Goal: Navigation & Orientation: Find specific page/section

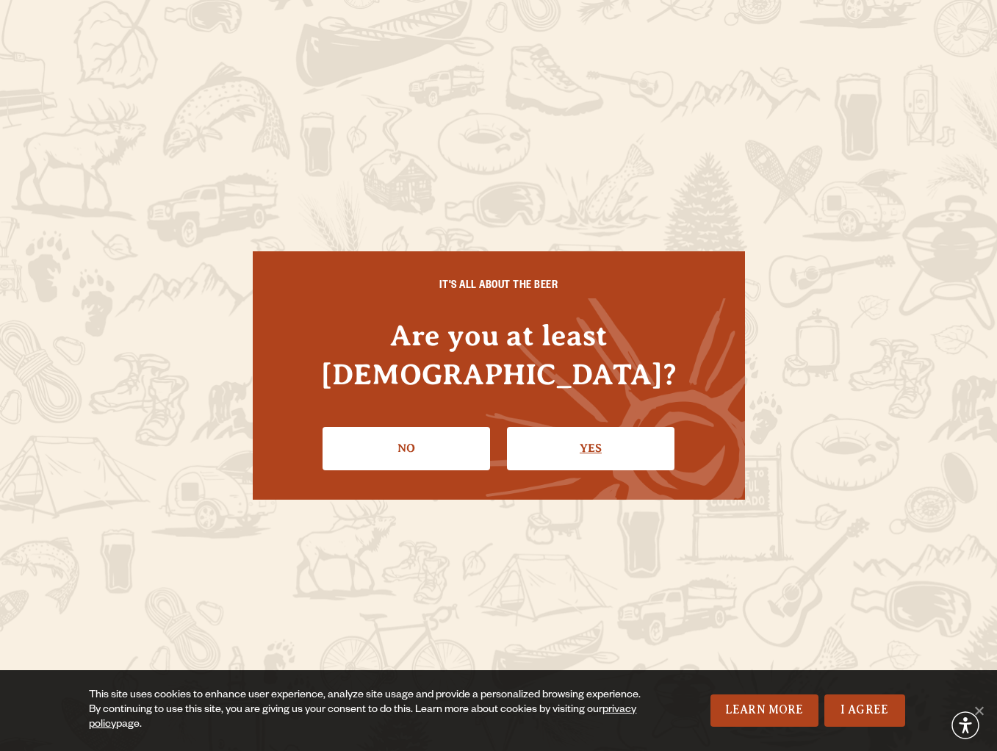
click at [572, 427] on link "Yes" at bounding box center [590, 448] width 167 height 43
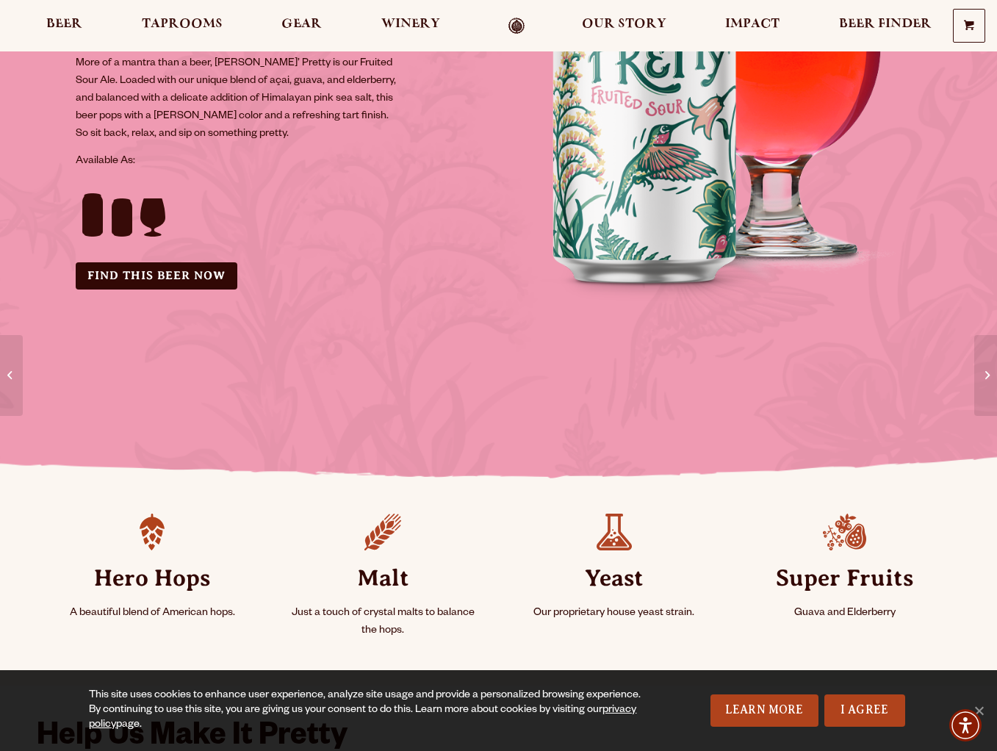
scroll to position [276, 0]
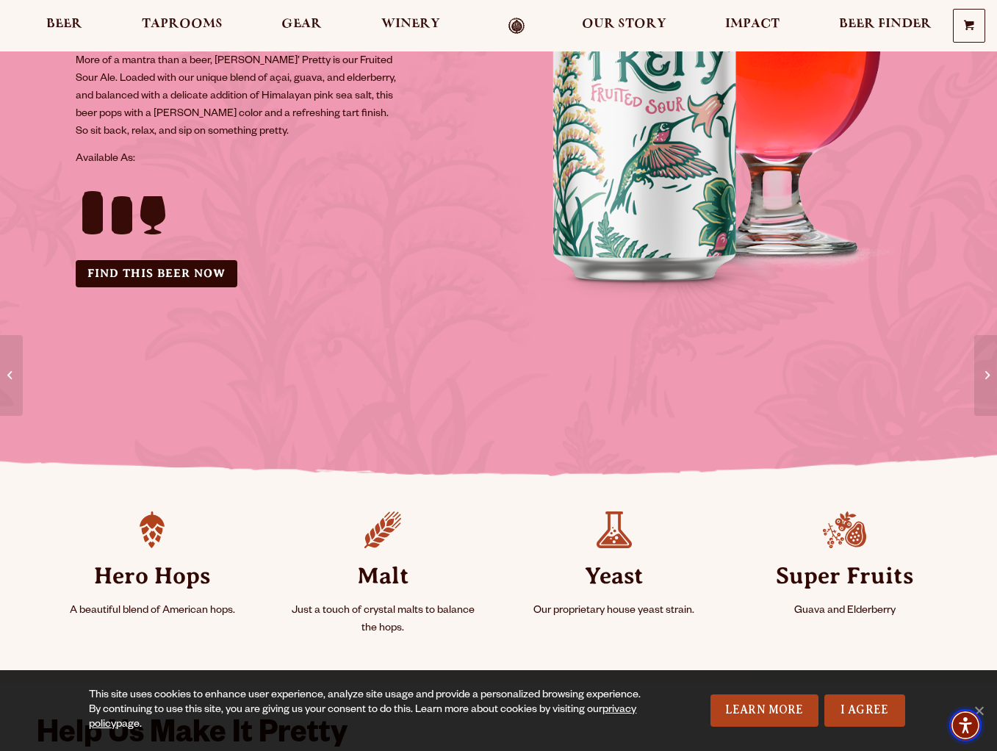
click at [980, 709] on img "Accessibility Menu" at bounding box center [965, 725] width 32 height 32
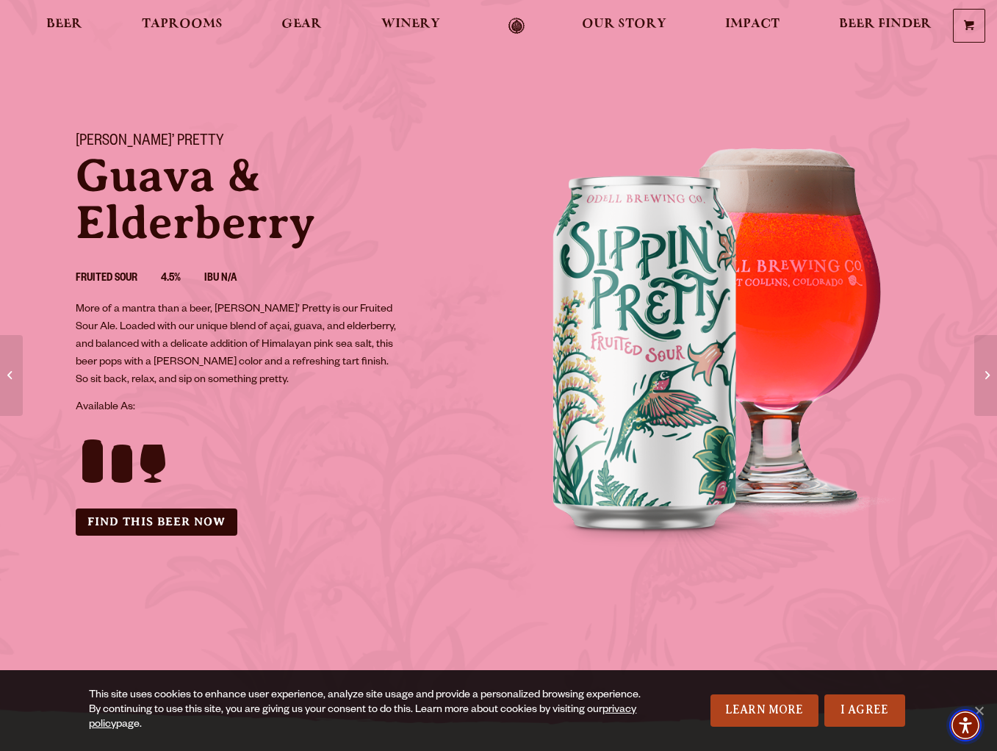
scroll to position [34, 0]
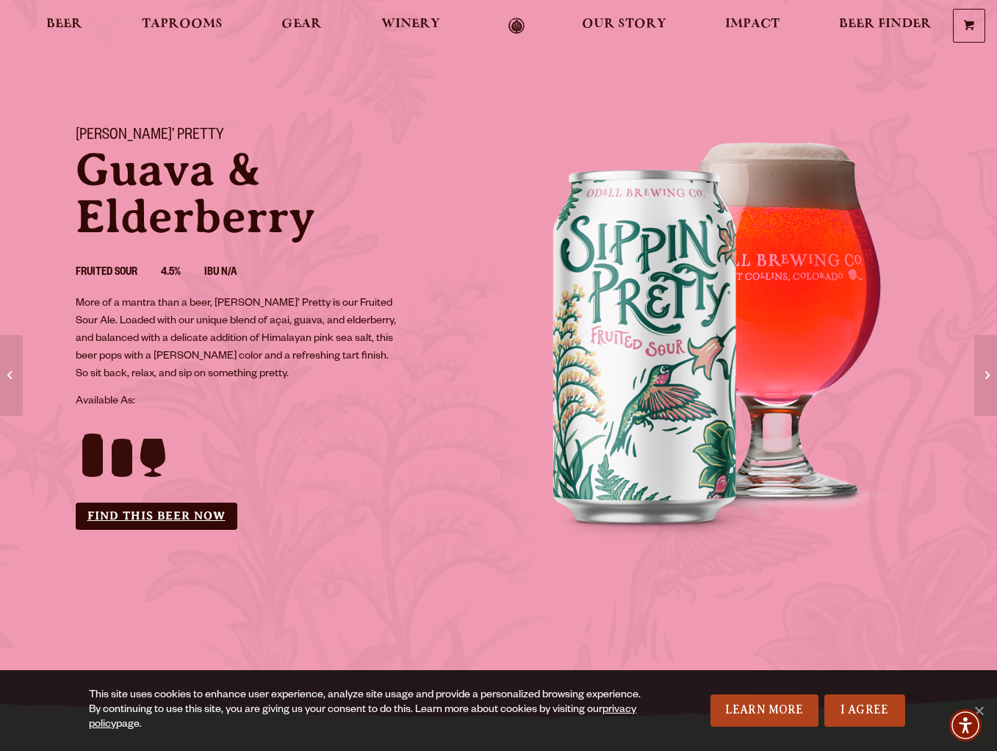
click at [212, 520] on link "Find this Beer Now" at bounding box center [157, 515] width 162 height 27
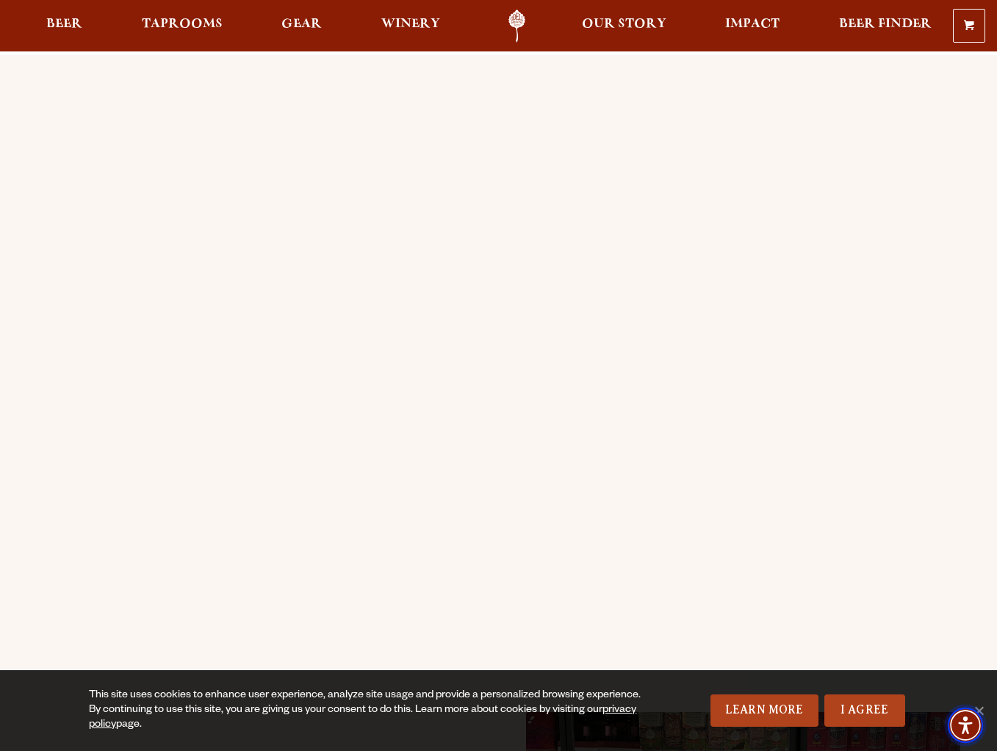
click at [981, 706] on span "Accessibility Menu" at bounding box center [964, 724] width 51 height 51
click at [982, 707] on img "Accessibility Menu" at bounding box center [964, 724] width 35 height 35
